Goal: Task Accomplishment & Management: Complete application form

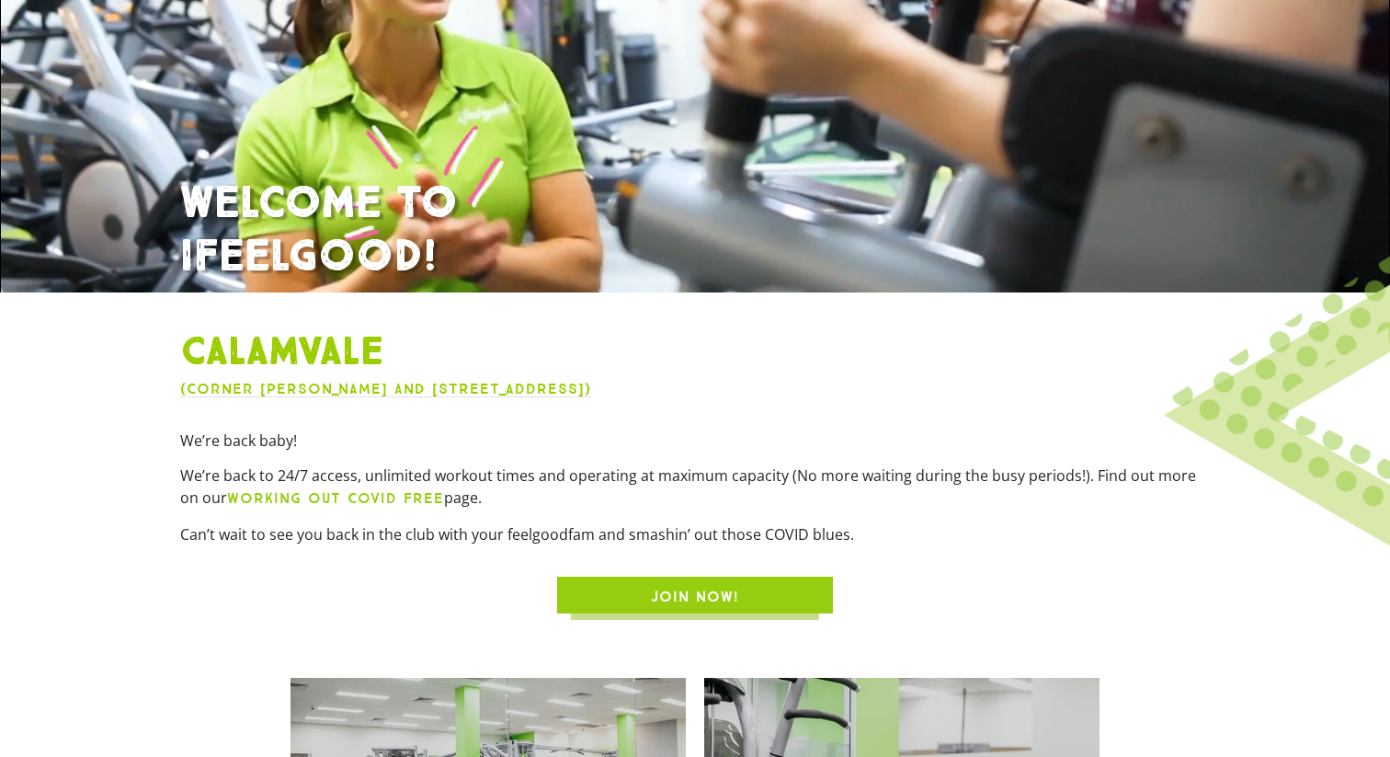
scroll to position [280, 0]
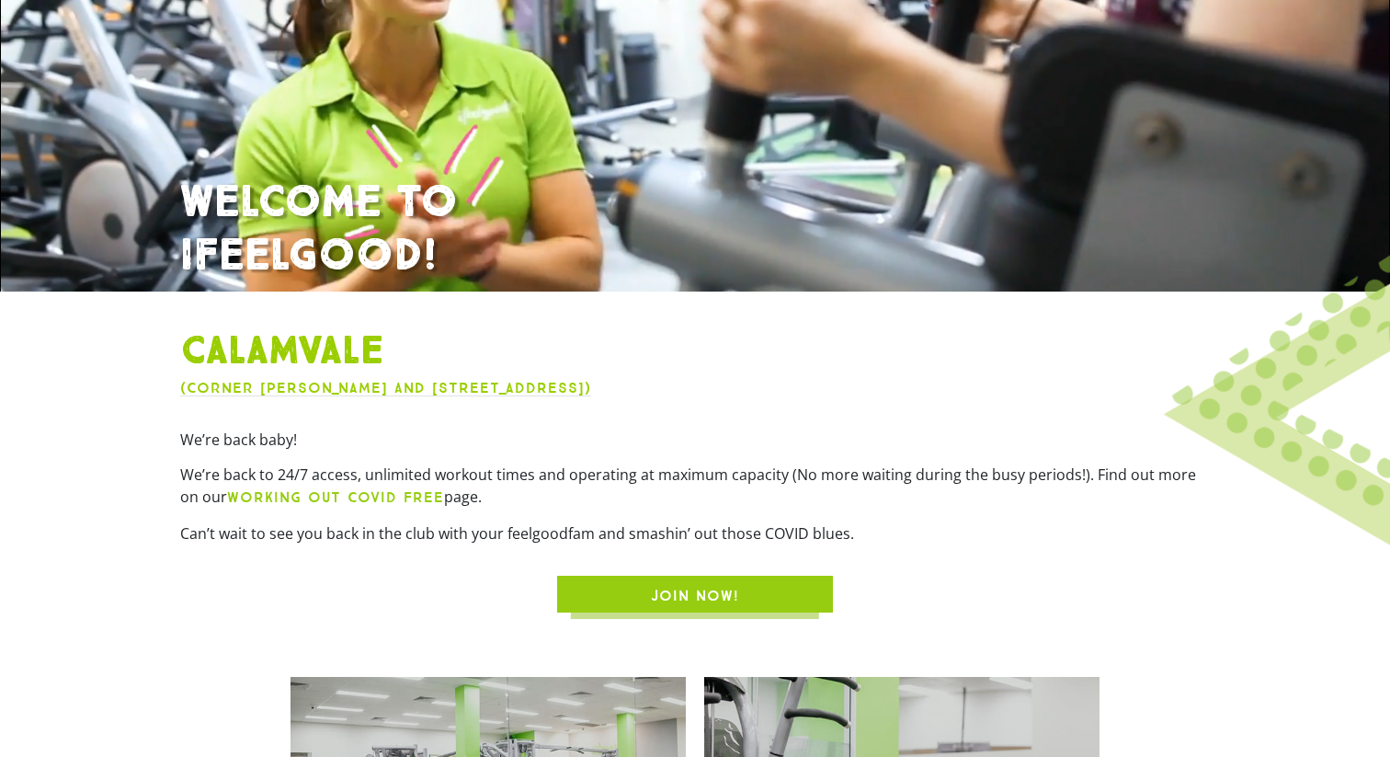
click at [611, 588] on span "JOIN NOW!" at bounding box center [695, 596] width 188 height 22
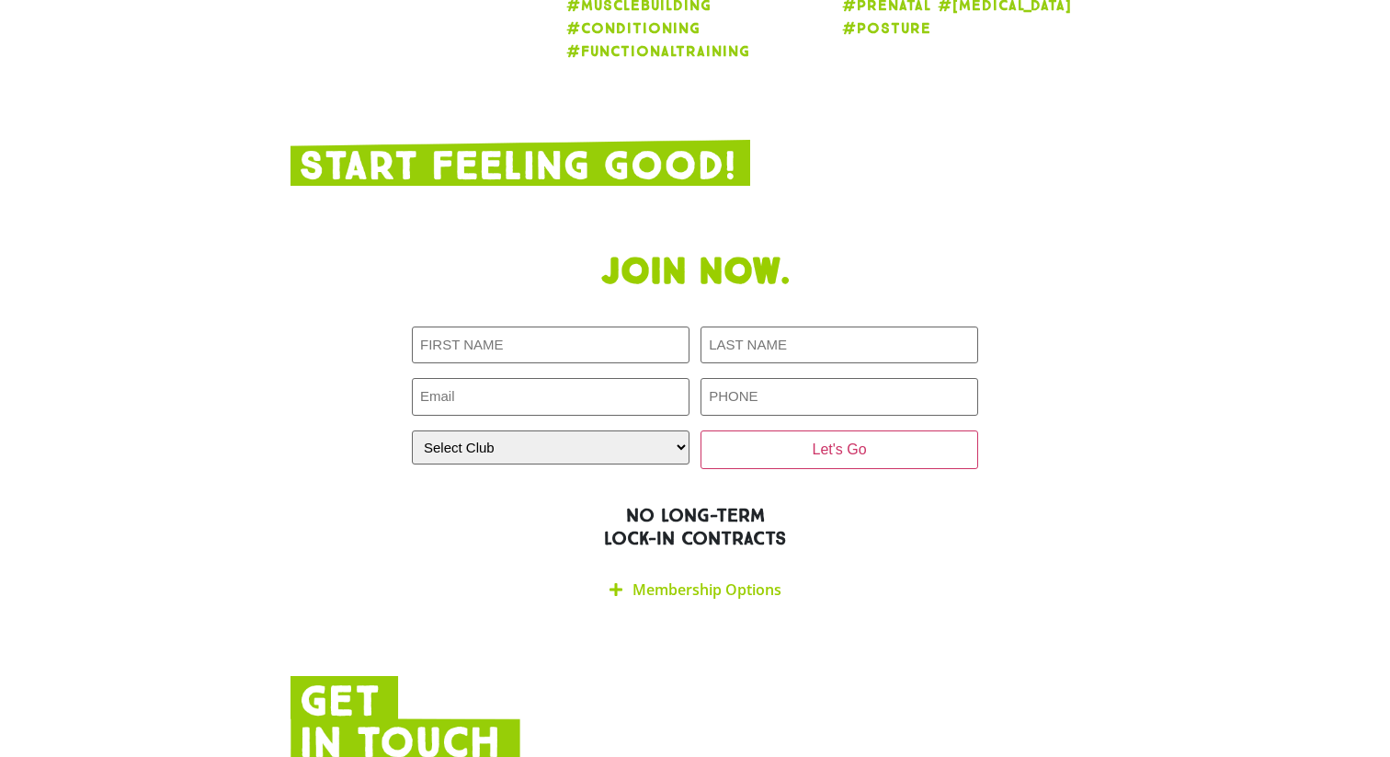
scroll to position [3534, 0]
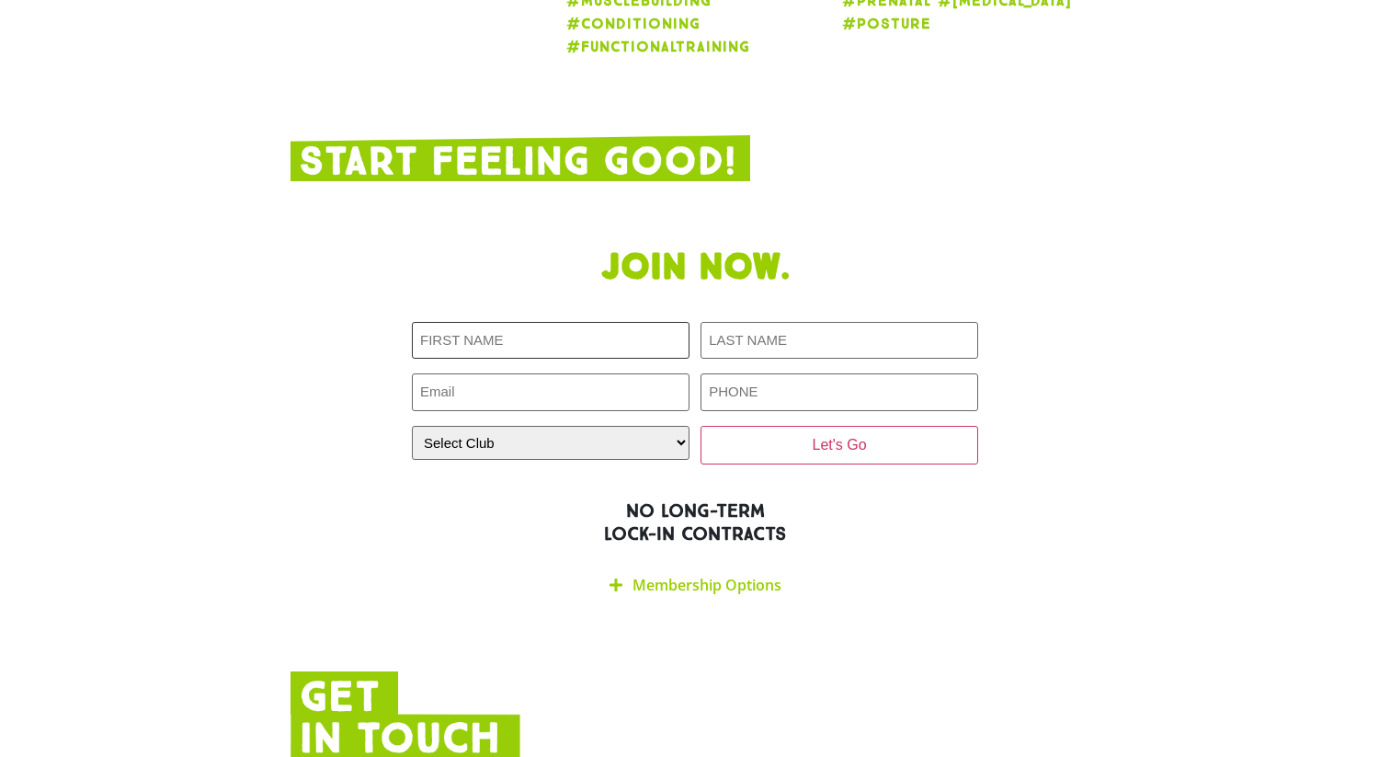
click at [618, 322] on input "First NAME (Required)" at bounding box center [551, 341] width 278 height 38
type input "[PERSON_NAME]"
click at [785, 322] on input "LAST NAME (Required)" at bounding box center [840, 341] width 278 height 38
type input "Zhong"
click at [512, 373] on input "Email (Required)" at bounding box center [551, 392] width 278 height 38
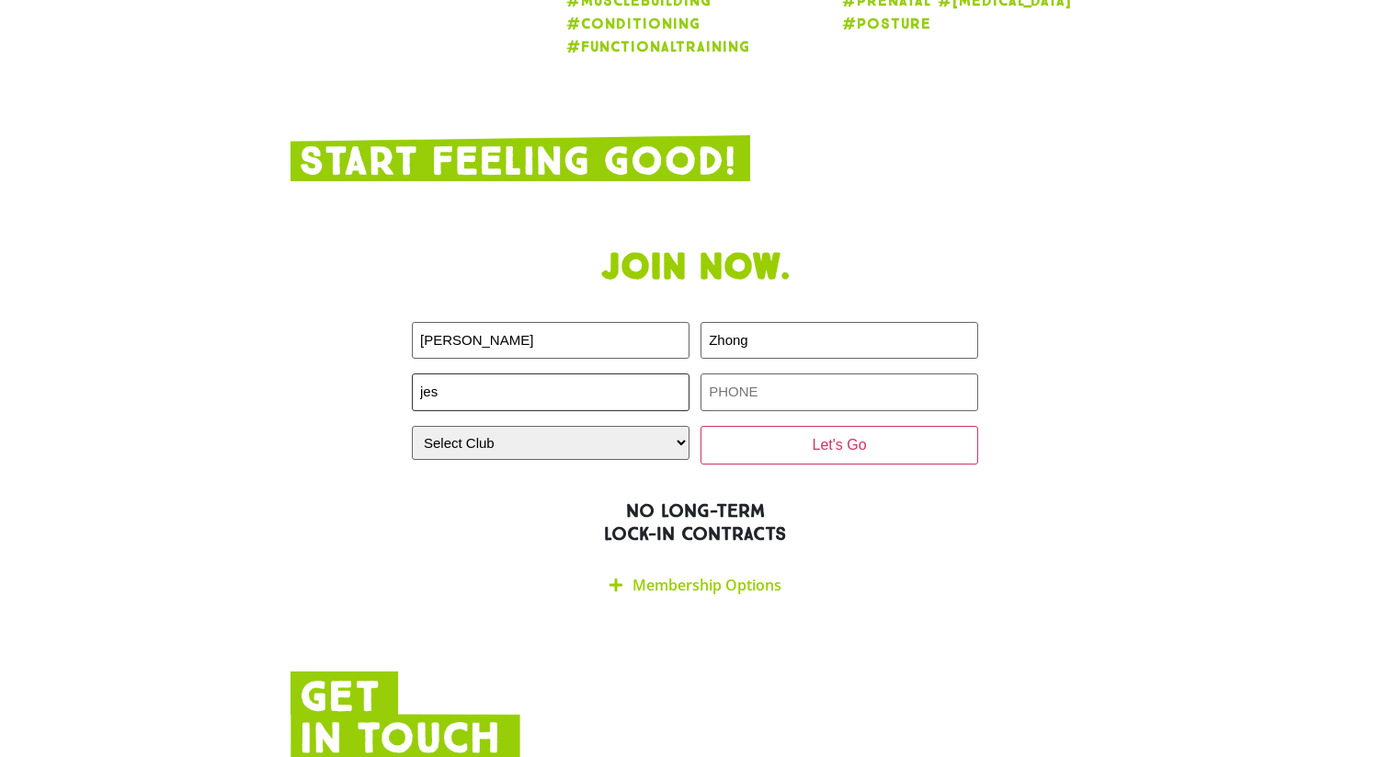
type input "jes"
click at [633, 575] on link "Membership Options" at bounding box center [707, 585] width 149 height 20
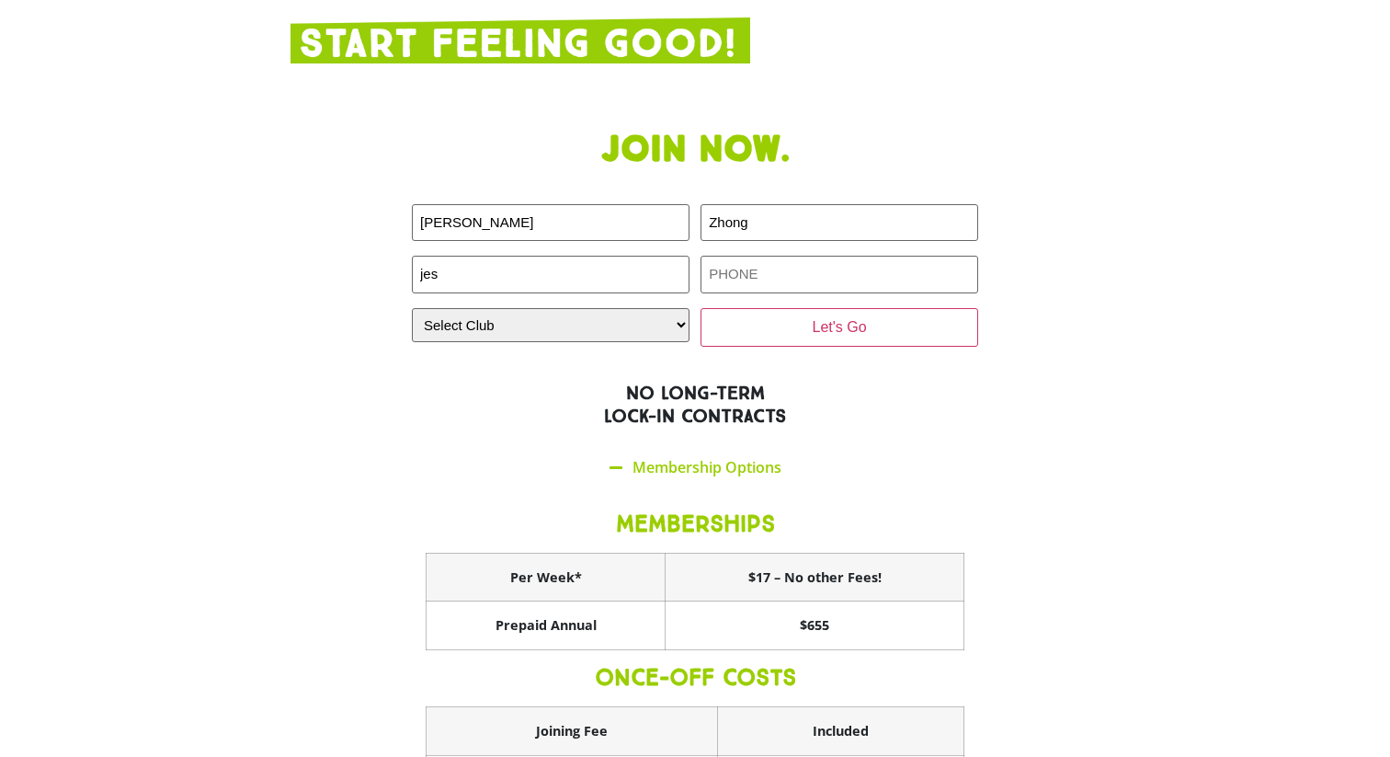
scroll to position [3652, 0]
click at [621, 255] on input "jes" at bounding box center [551, 274] width 278 height 38
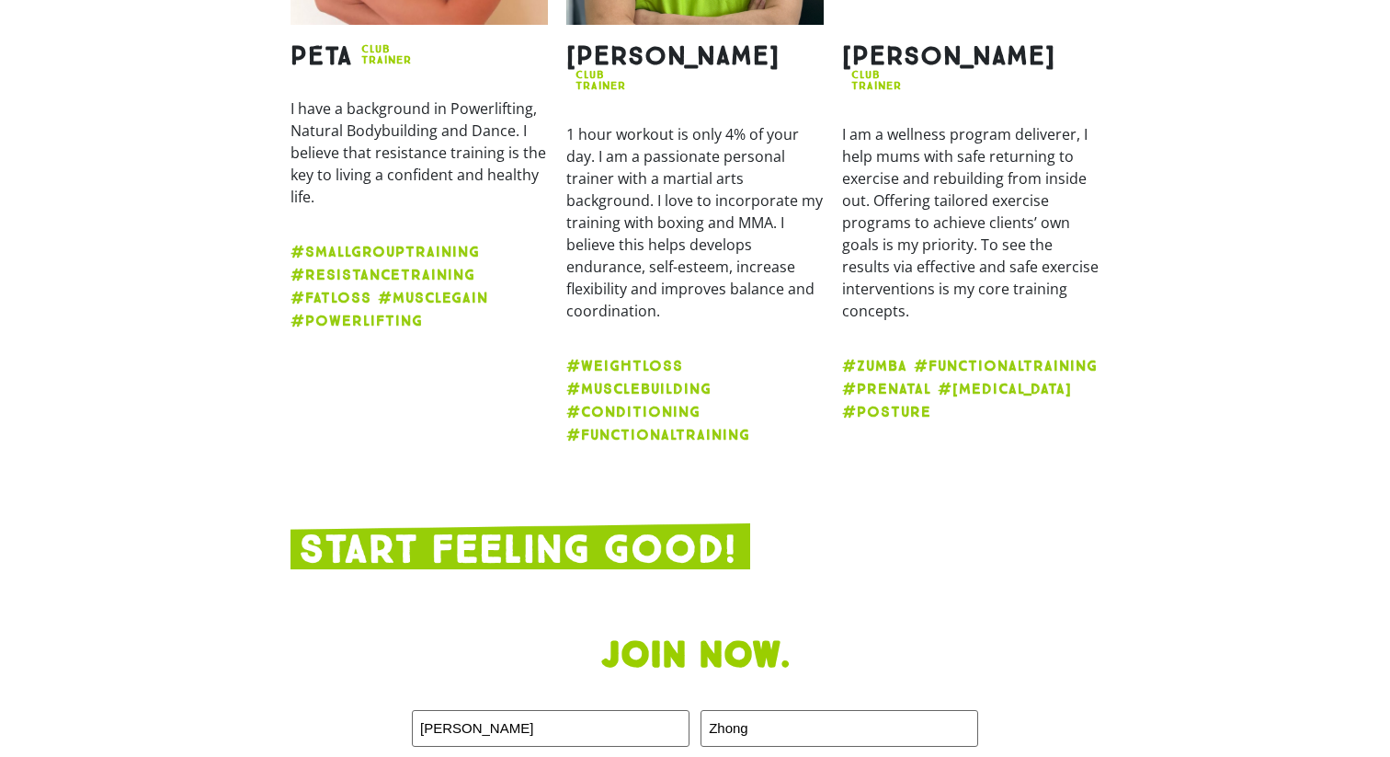
scroll to position [3055, 0]
